Goal: Find specific page/section

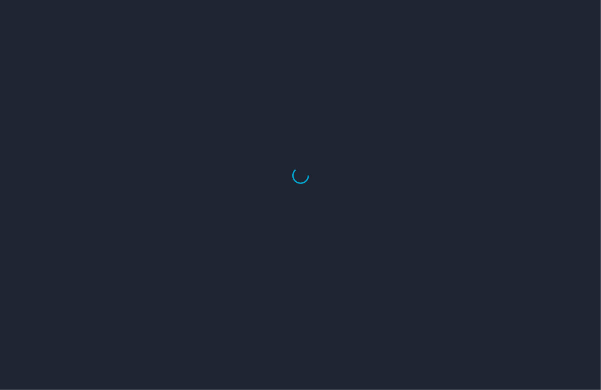
select select "US"
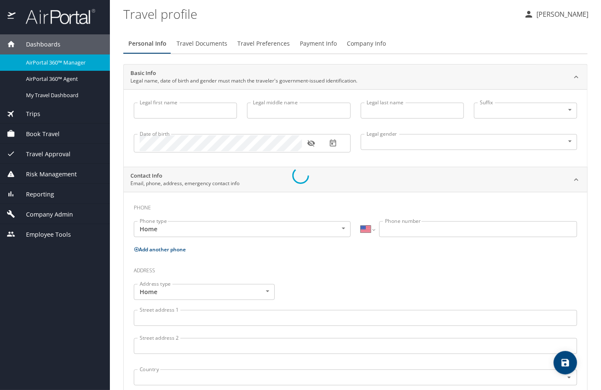
type input "Luke"
type input "Crismon"
type input "Beachley"
type input "Undisclosed"
type input "Teri"
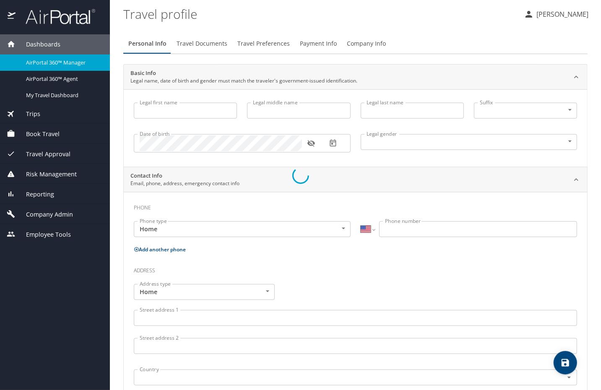
type input "Beachley"
type input "(801) 717-7714"
select select "US"
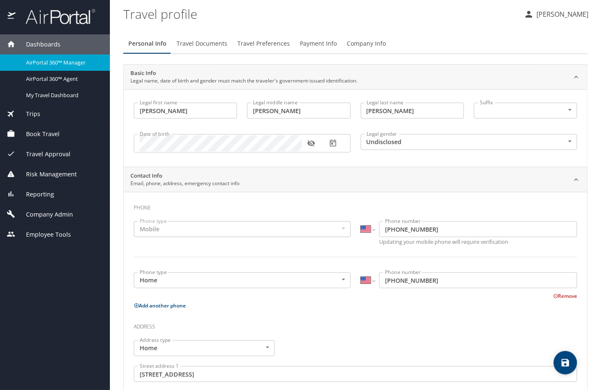
click at [46, 68] on link "AirPortal 360™ Manager" at bounding box center [55, 62] width 110 height 16
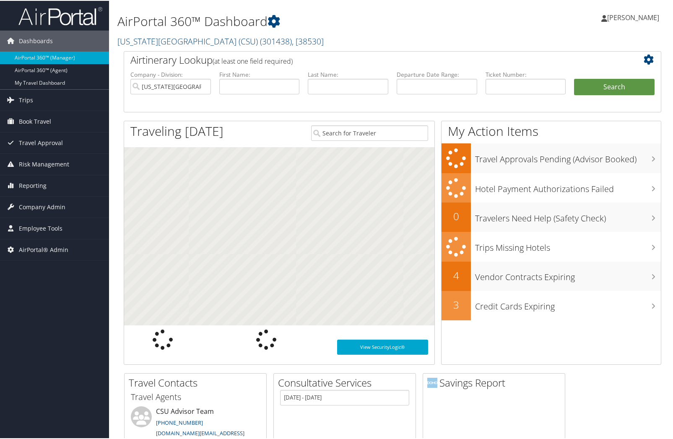
click at [158, 43] on link "[US_STATE][GEOGRAPHIC_DATA] (CSU) ( 301438 ) , [ 38530 ]" at bounding box center [220, 40] width 206 height 11
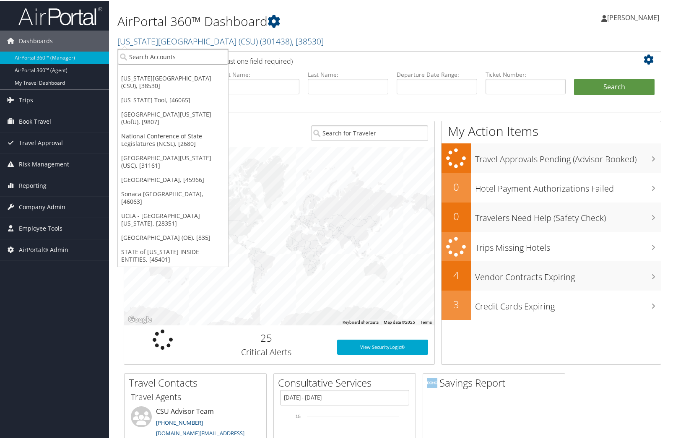
click at [146, 56] on input "search" at bounding box center [173, 56] width 110 height 16
type input "usd"
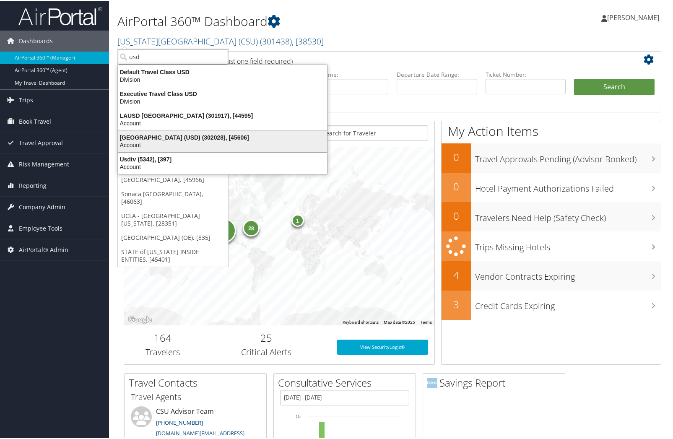
click at [153, 140] on div "Account" at bounding box center [222, 144] width 219 height 8
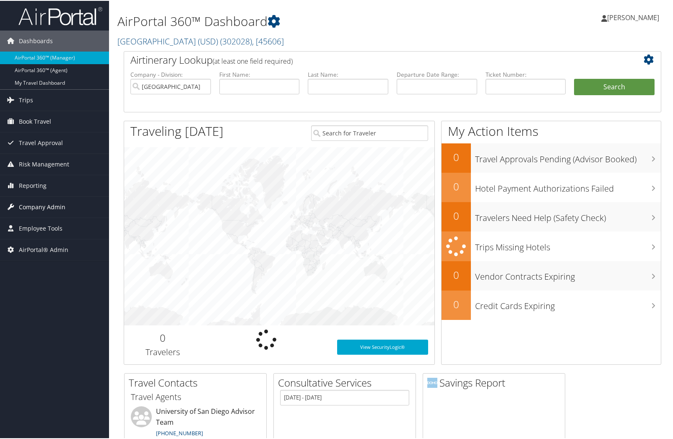
click at [41, 205] on span "Company Admin" at bounding box center [42, 206] width 47 height 21
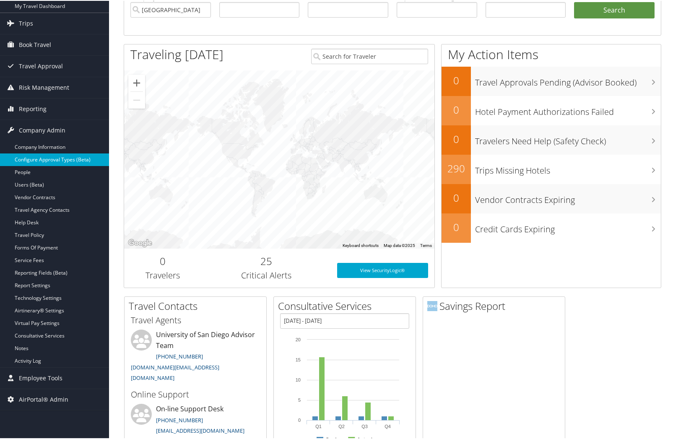
scroll to position [75, 0]
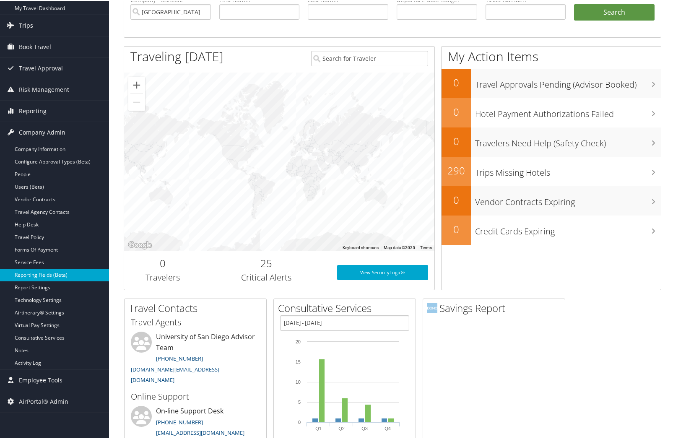
click at [42, 271] on link "Reporting Fields (Beta)" at bounding box center [54, 274] width 109 height 13
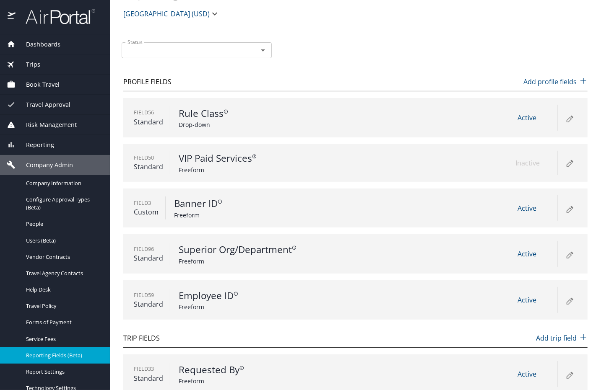
scroll to position [31, 0]
